Goal: Register for event/course

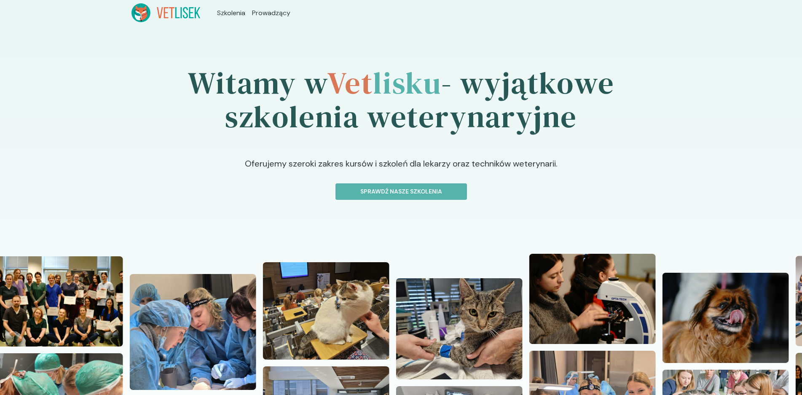
scroll to position [42, 0]
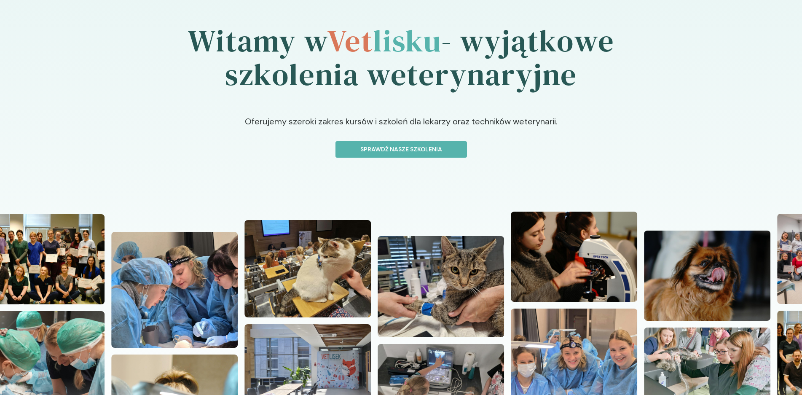
click at [371, 158] on div "Witamy w Vet lisku - wyjątkowe szkolenia weterynaryjne Oferujemy szeroki zakres…" at bounding box center [401, 235] width 802 height 502
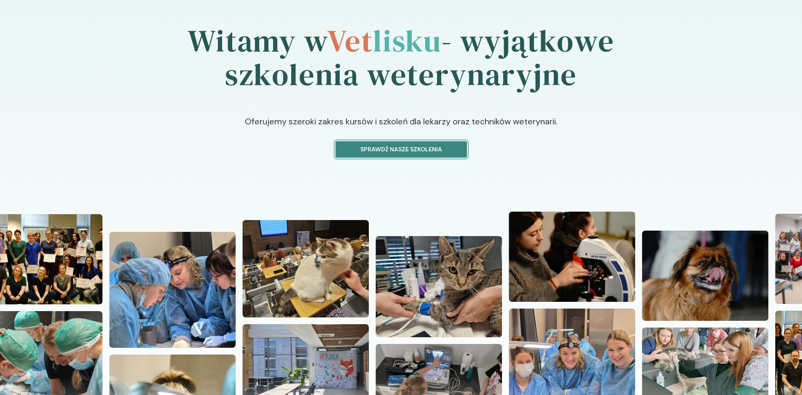
click at [368, 150] on p "Sprawdź nasze szkolenia" at bounding box center [401, 149] width 117 height 9
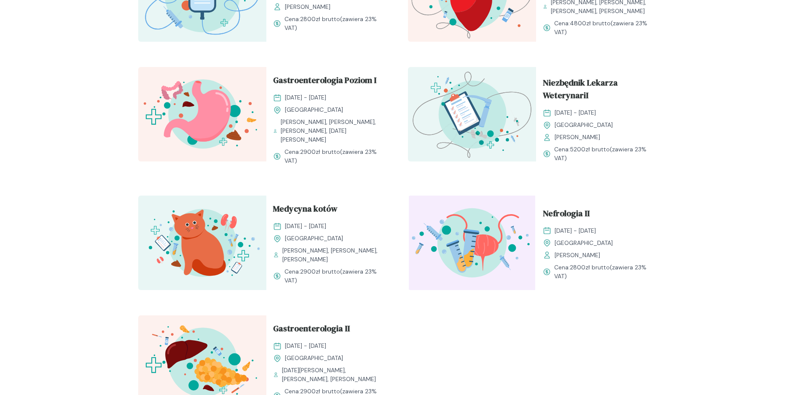
scroll to position [801, 0]
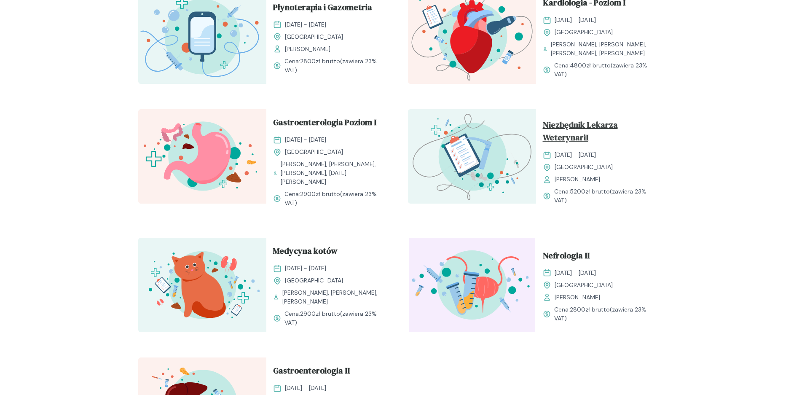
click at [577, 136] on span "Niezbędnik Lekarza WeterynariI" at bounding box center [600, 132] width 115 height 29
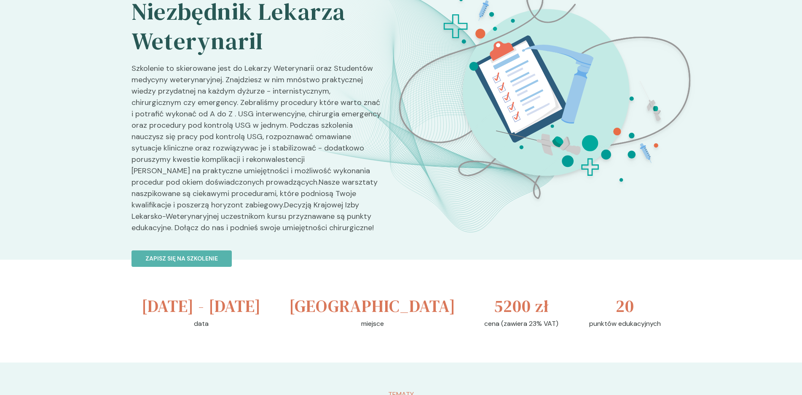
scroll to position [169, 0]
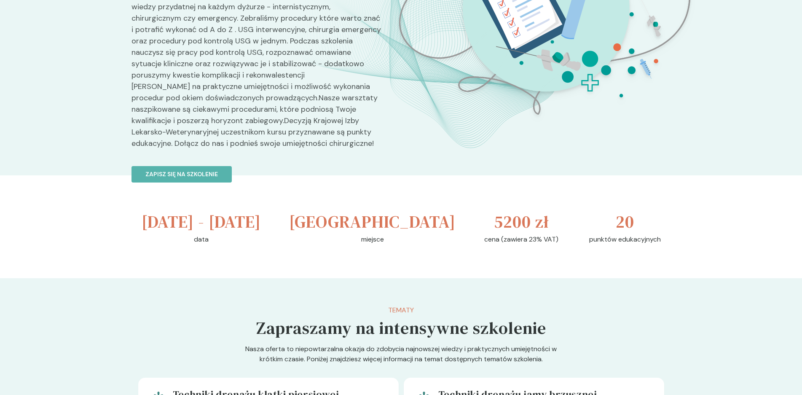
scroll to position [801, 0]
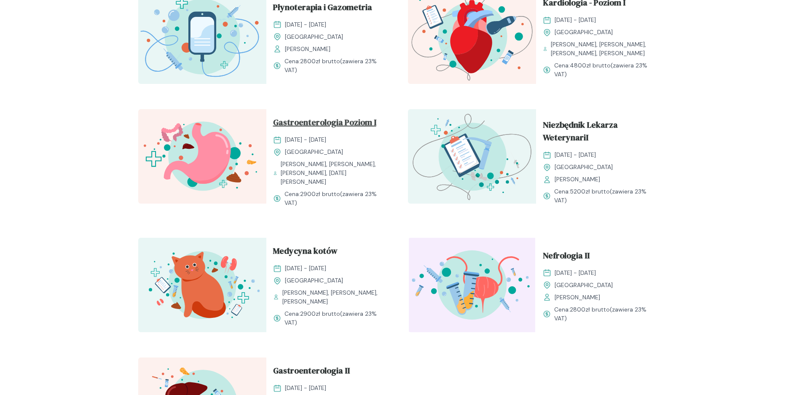
click at [316, 132] on span "Gastroenterologia Poziom I" at bounding box center [324, 124] width 103 height 16
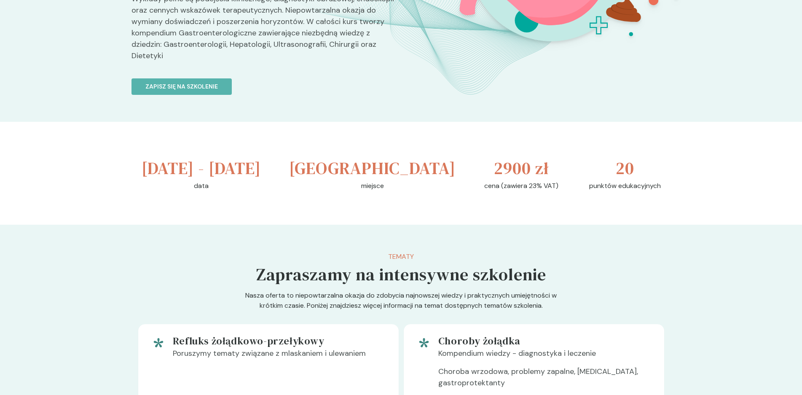
scroll to position [126, 0]
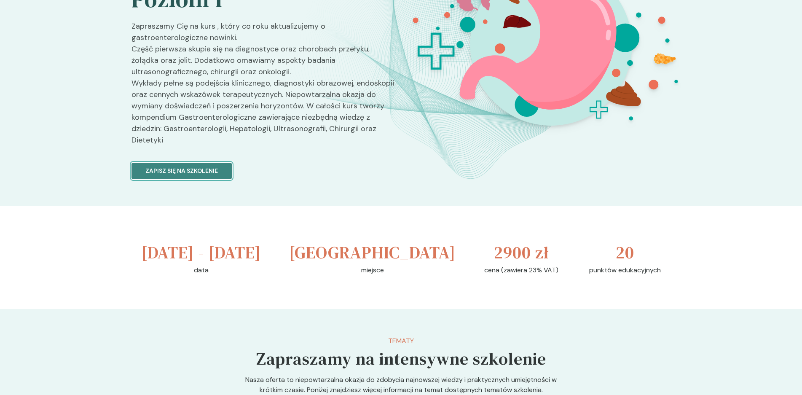
click at [217, 163] on button "Zapisz się na szkolenie" at bounding box center [182, 171] width 100 height 16
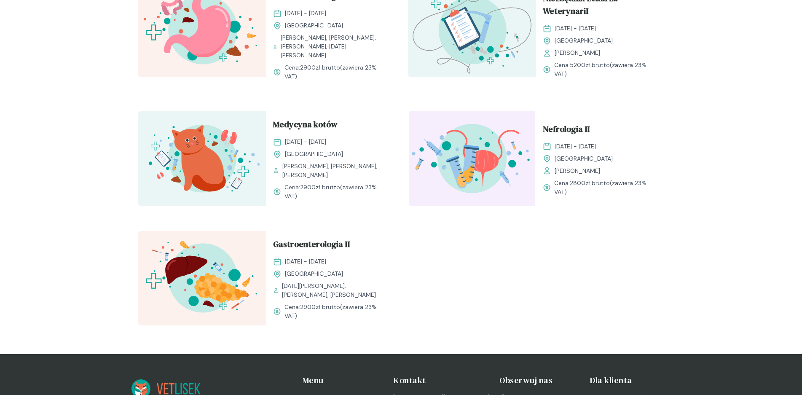
scroll to position [969, 0]
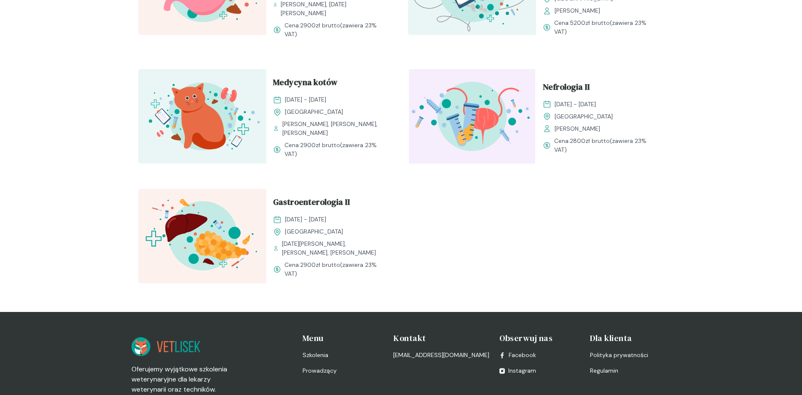
click at [226, 231] on img at bounding box center [202, 236] width 128 height 94
click at [299, 207] on span "Gastroenterologia II" at bounding box center [311, 204] width 77 height 16
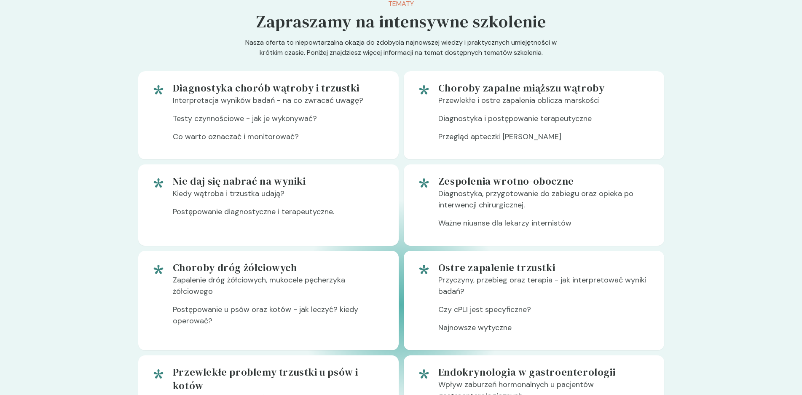
scroll to position [421, 0]
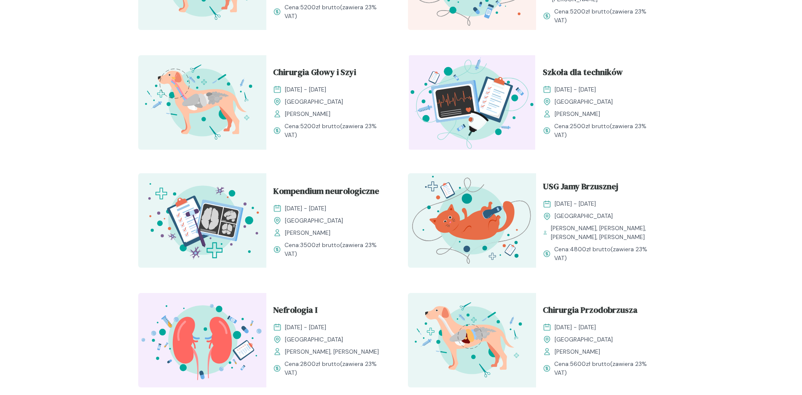
scroll to position [337, 0]
